Goal: Transaction & Acquisition: Purchase product/service

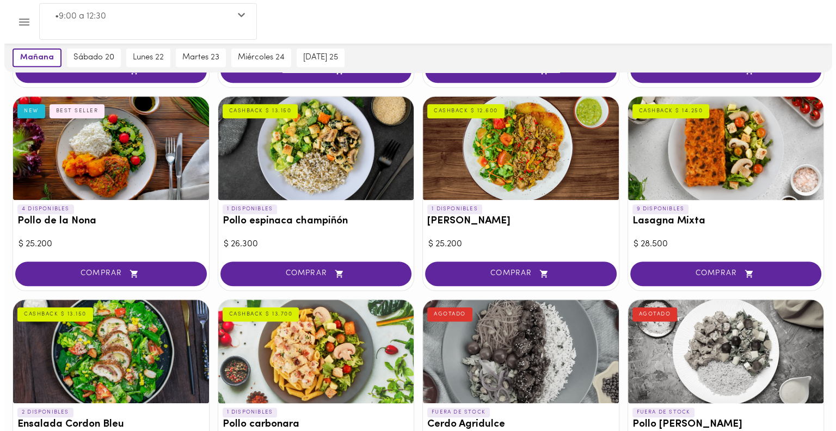
scroll to position [458, 0]
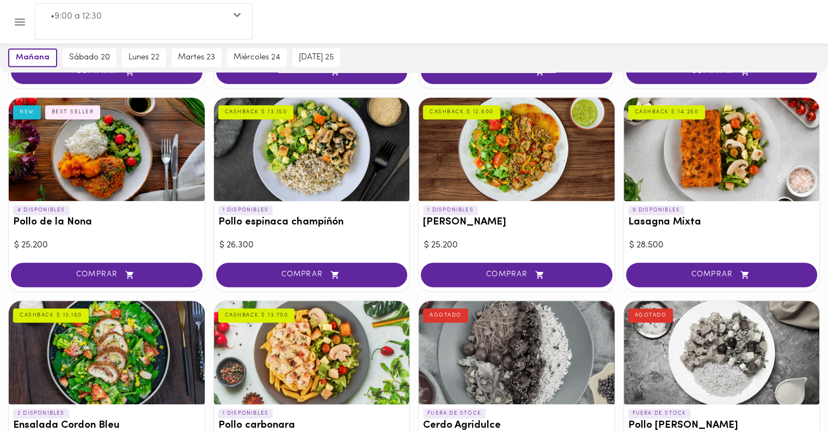
click at [92, 150] on div at bounding box center [107, 148] width 196 height 103
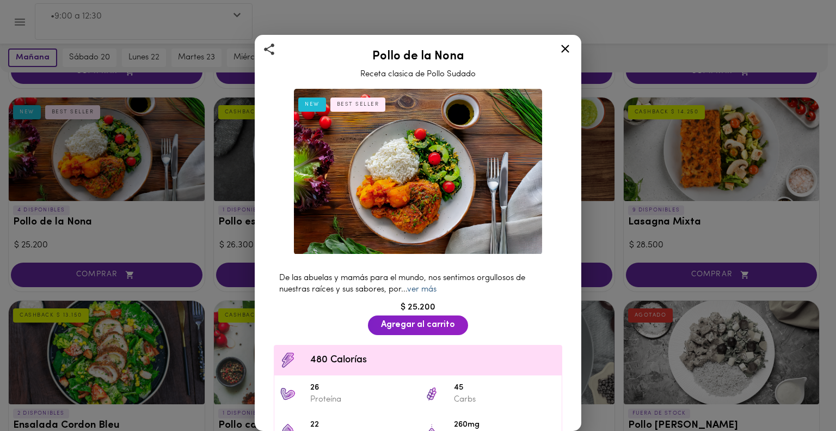
click at [426, 285] on link "ver más" at bounding box center [421, 289] width 29 height 8
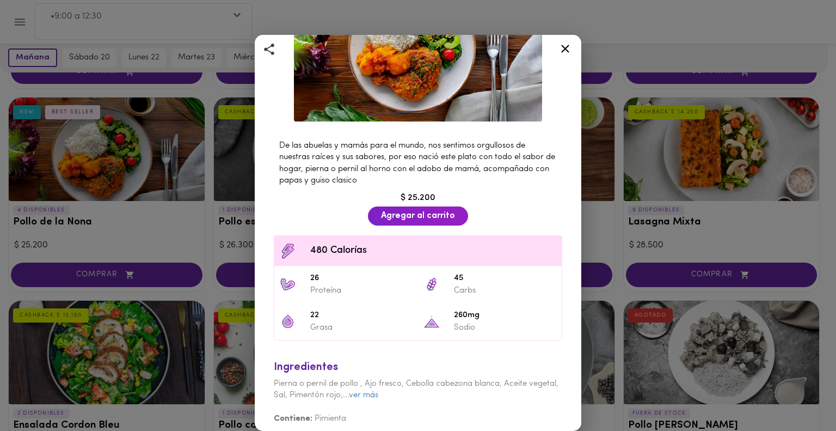
scroll to position [136, 0]
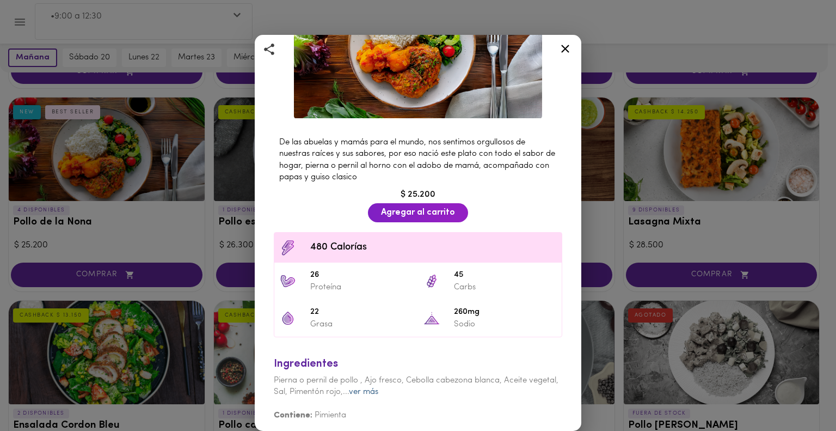
click at [378, 388] on link "ver más" at bounding box center [363, 392] width 29 height 8
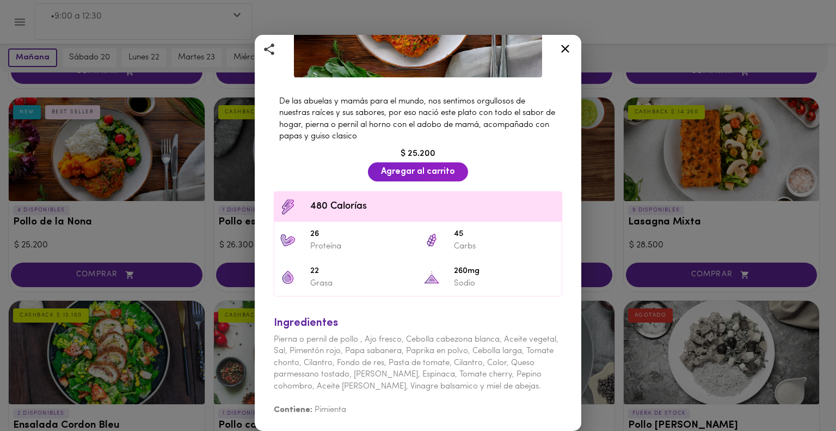
scroll to position [182, 0]
click at [437, 167] on span "Agregar al carrito" at bounding box center [418, 172] width 74 height 10
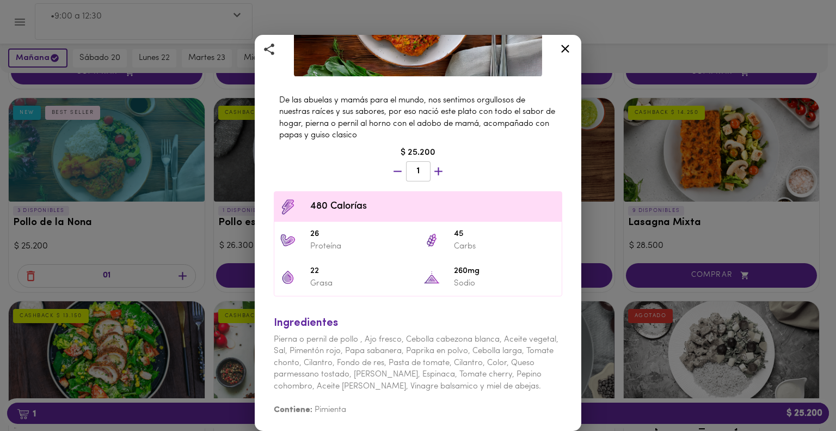
click at [562, 48] on icon at bounding box center [566, 49] width 14 height 14
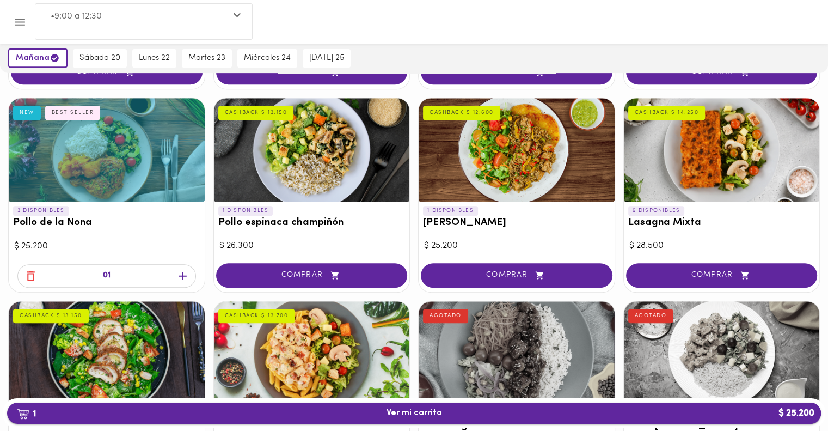
click at [420, 410] on span "1 Ver mi carrito $ 25.200" at bounding box center [415, 413] width 56 height 10
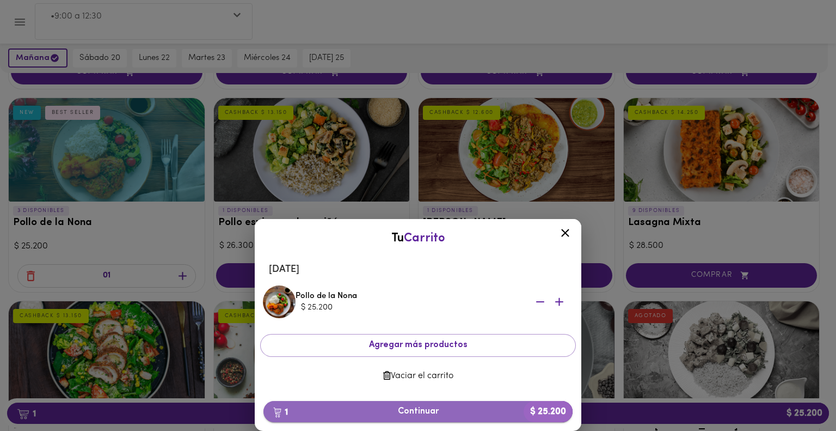
click at [421, 409] on span "1 Continuar $ 25.200" at bounding box center [418, 411] width 292 height 10
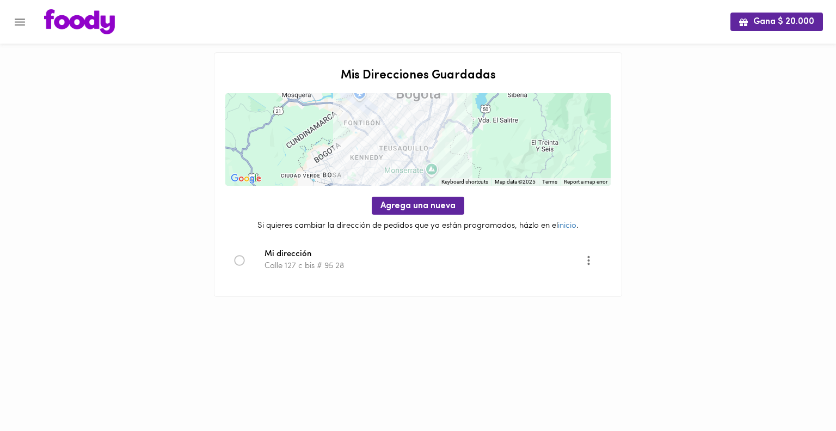
click at [239, 256] on icon at bounding box center [239, 260] width 11 height 11
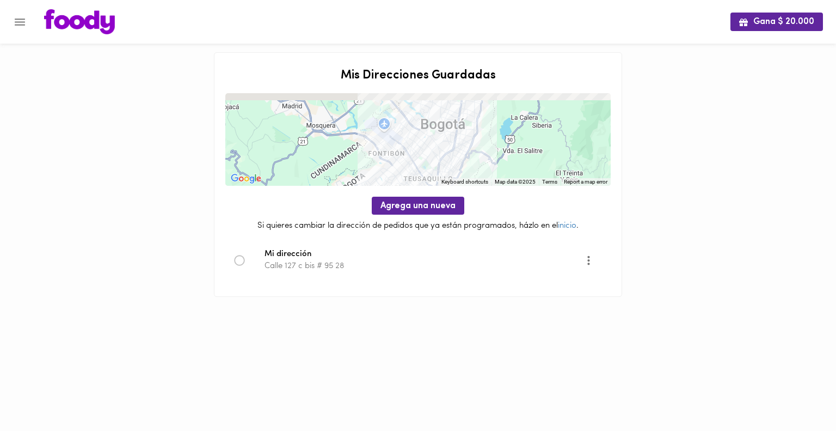
drag, startPoint x: 480, startPoint y: 131, endPoint x: 507, endPoint y: 164, distance: 42.6
click at [507, 164] on div at bounding box center [417, 139] width 385 height 93
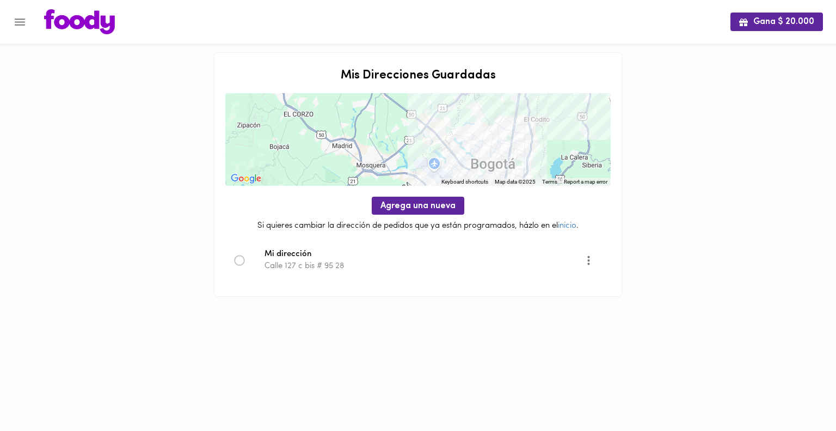
drag, startPoint x: 452, startPoint y: 124, endPoint x: 503, endPoint y: 164, distance: 63.9
click at [503, 164] on div at bounding box center [417, 139] width 385 height 93
click at [444, 147] on div at bounding box center [417, 139] width 385 height 93
